Goal: Information Seeking & Learning: Find contact information

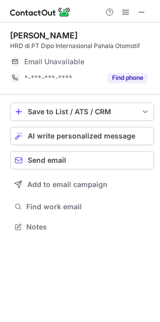
scroll to position [220, 160]
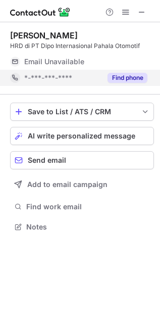
click at [130, 77] on button "Find phone" at bounding box center [128, 78] width 40 height 10
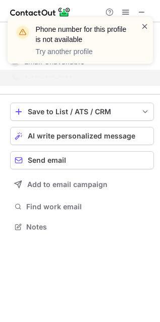
click at [148, 28] on span at bounding box center [145, 26] width 8 height 10
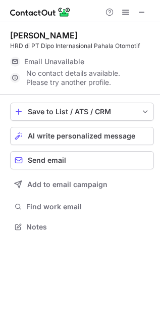
click at [143, 10] on div "Phone number for this profile is not available Try another profile" at bounding box center [80, 44] width 162 height 75
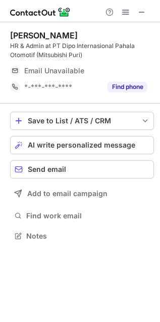
scroll to position [229, 160]
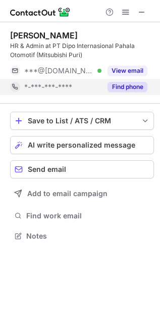
click at [127, 89] on button "Find phone" at bounding box center [128, 87] width 40 height 10
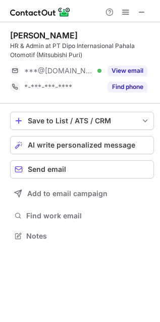
click at [136, 11] on div "Help & Support" at bounding box center [126, 12] width 49 height 12
click at [143, 13] on span at bounding box center [142, 12] width 8 height 8
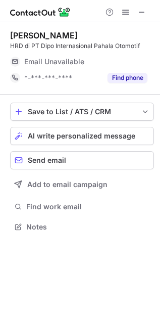
scroll to position [220, 160]
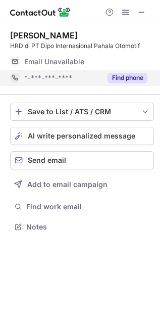
click at [134, 79] on button "Find phone" at bounding box center [128, 78] width 40 height 10
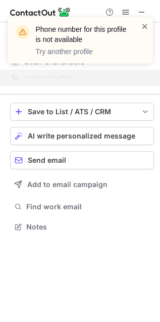
click at [145, 25] on span at bounding box center [145, 26] width 8 height 10
